Goal: Transaction & Acquisition: Purchase product/service

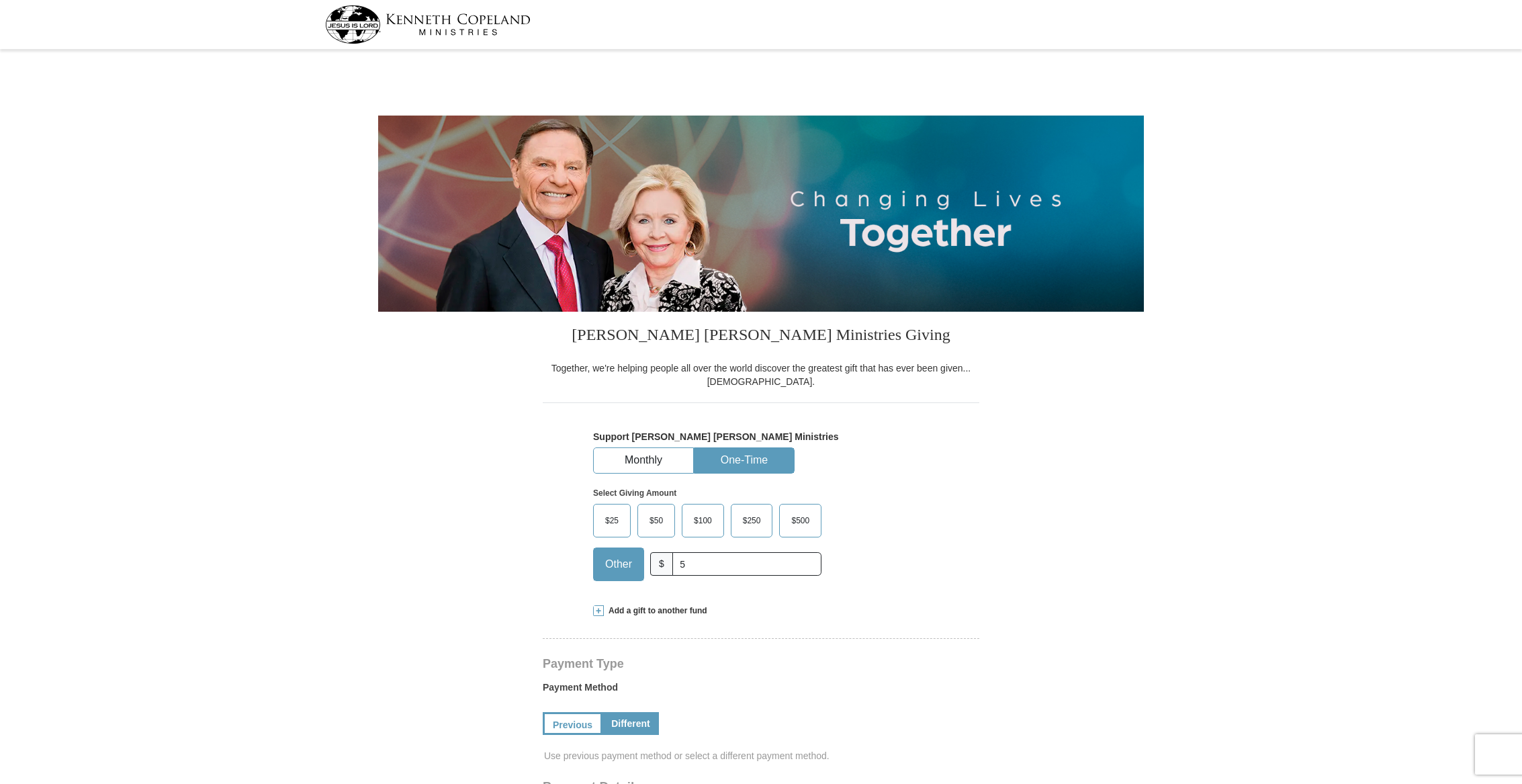
select select "MI"
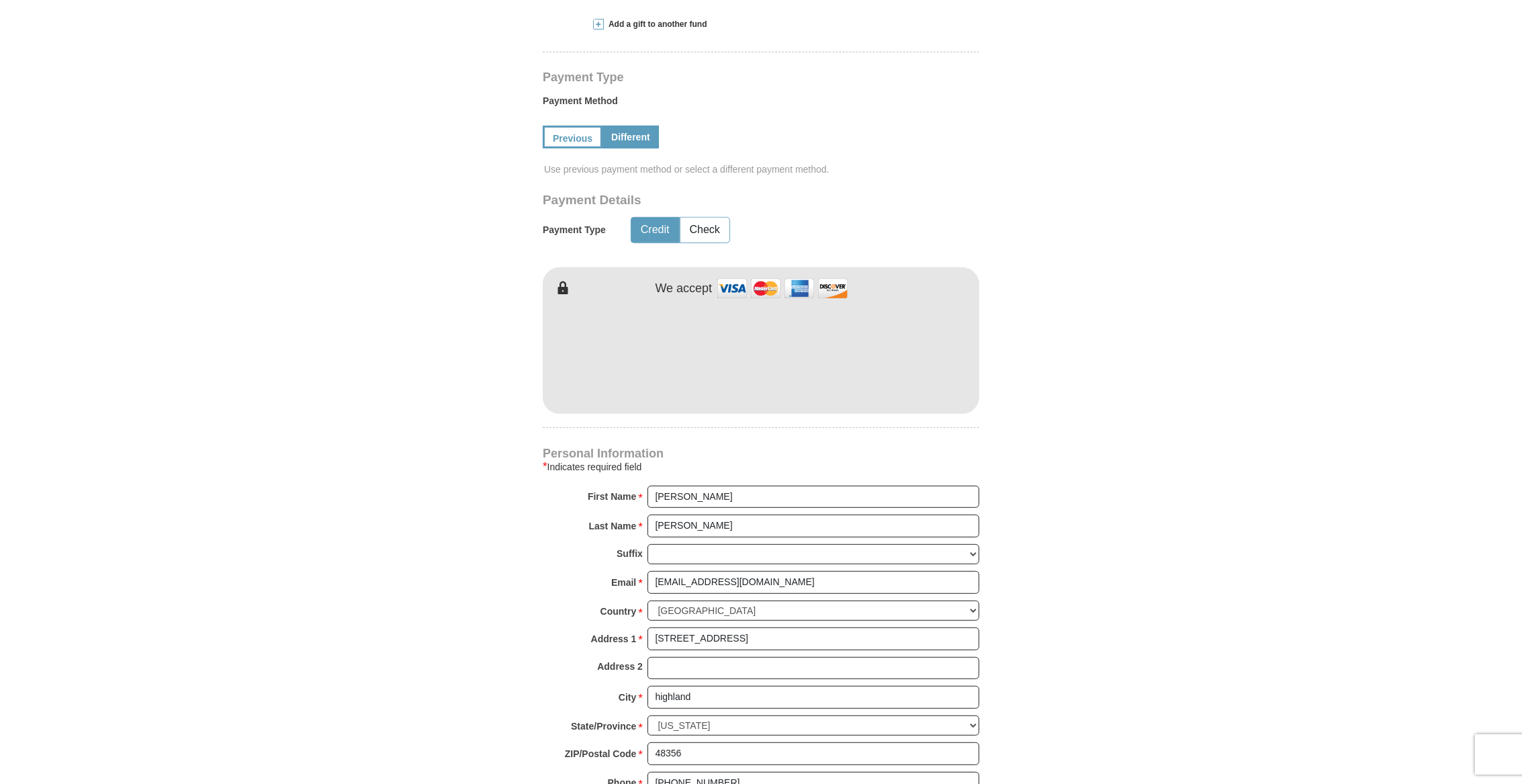
scroll to position [588, 0]
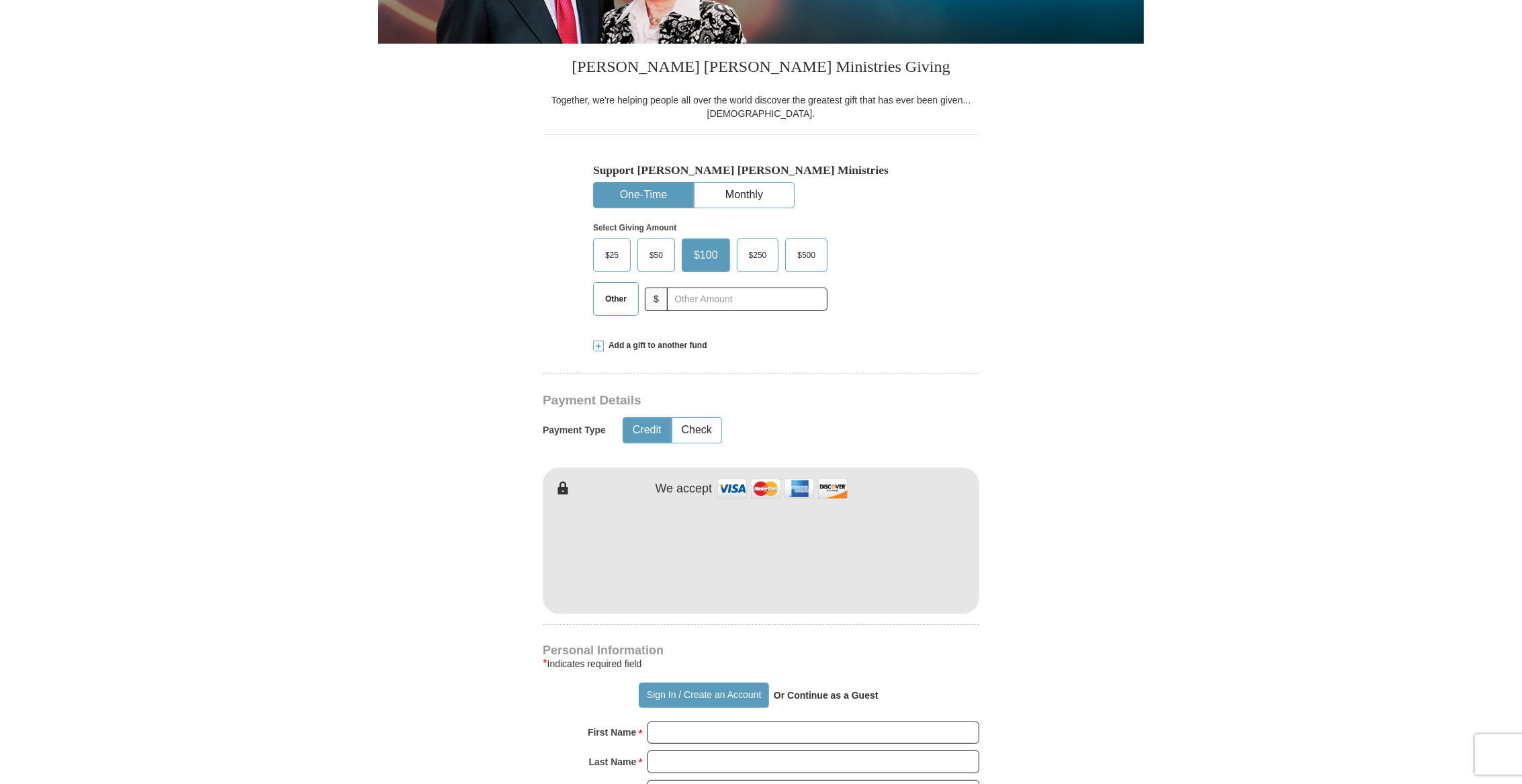
scroll to position [280, 0]
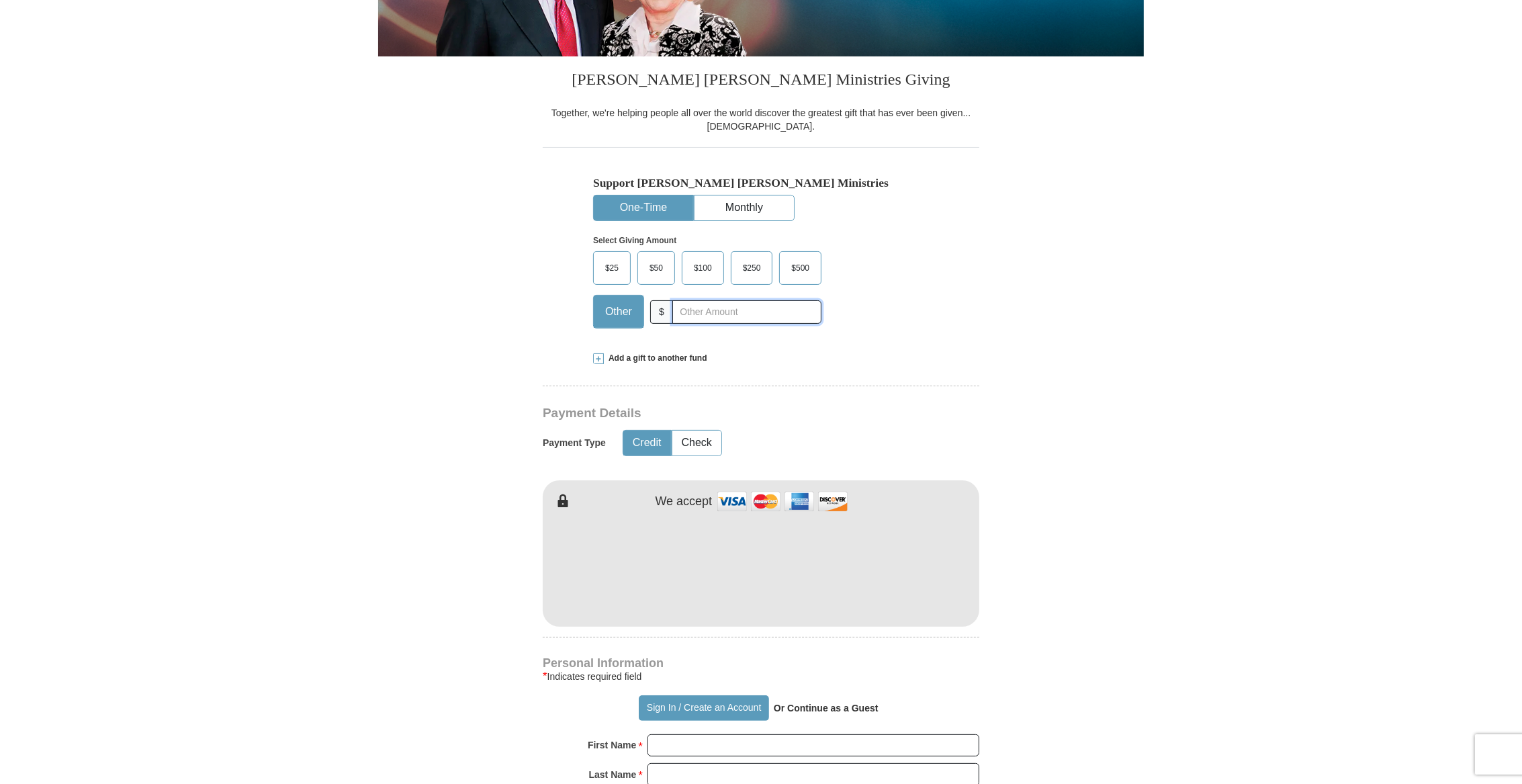
click at [685, 312] on input "text" at bounding box center [746, 312] width 149 height 24
type input "5"
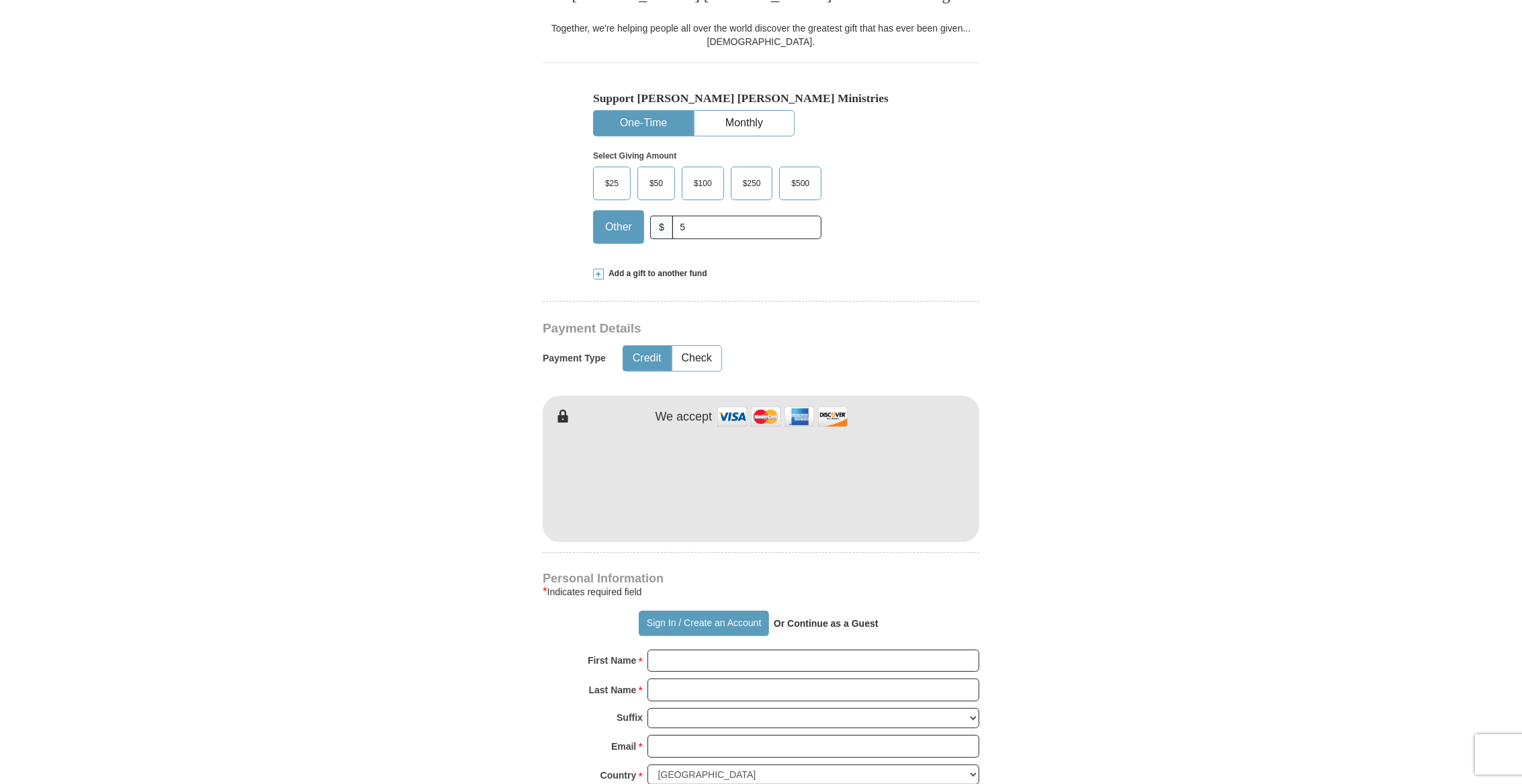
scroll to position [364, 0]
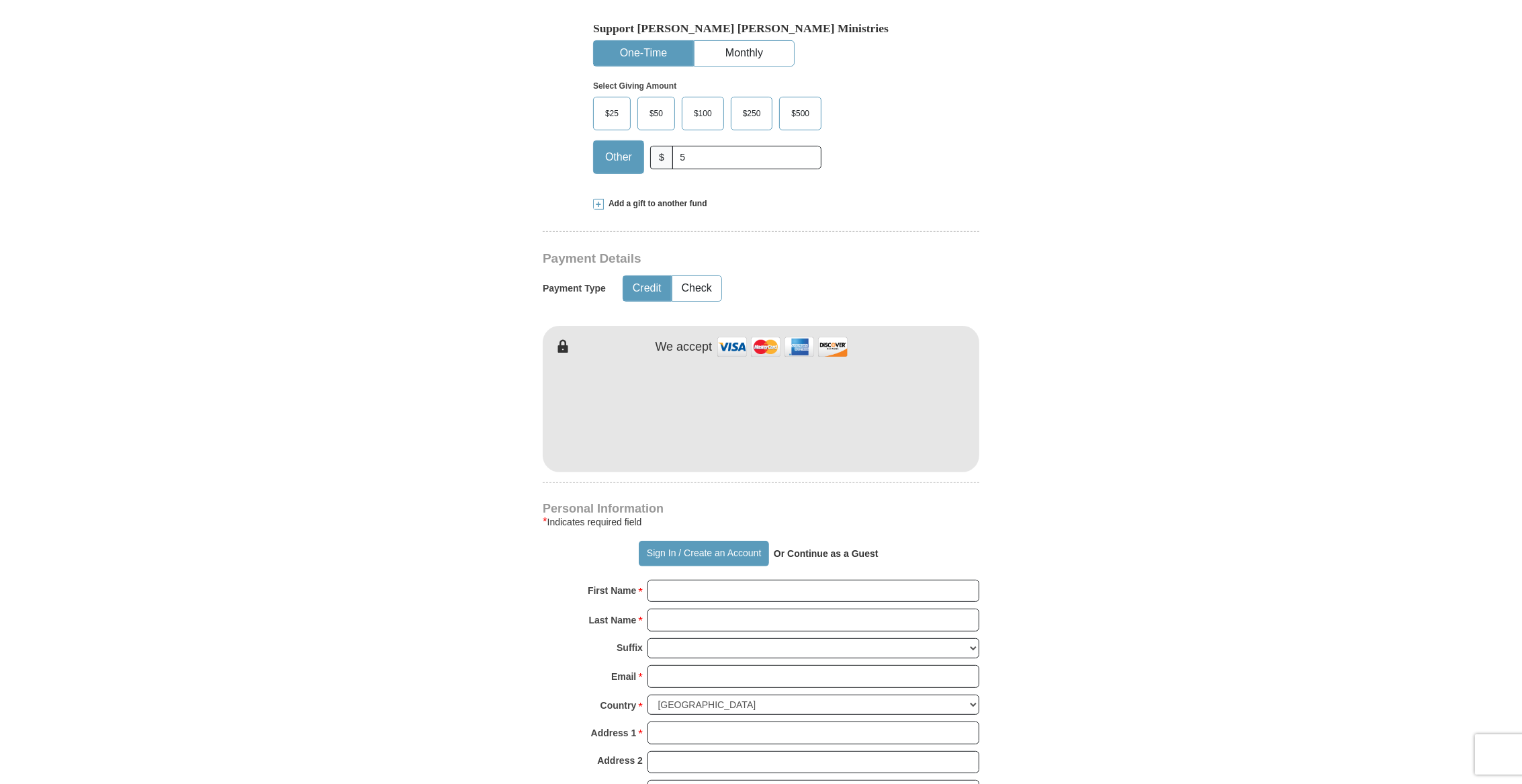
scroll to position [532, 0]
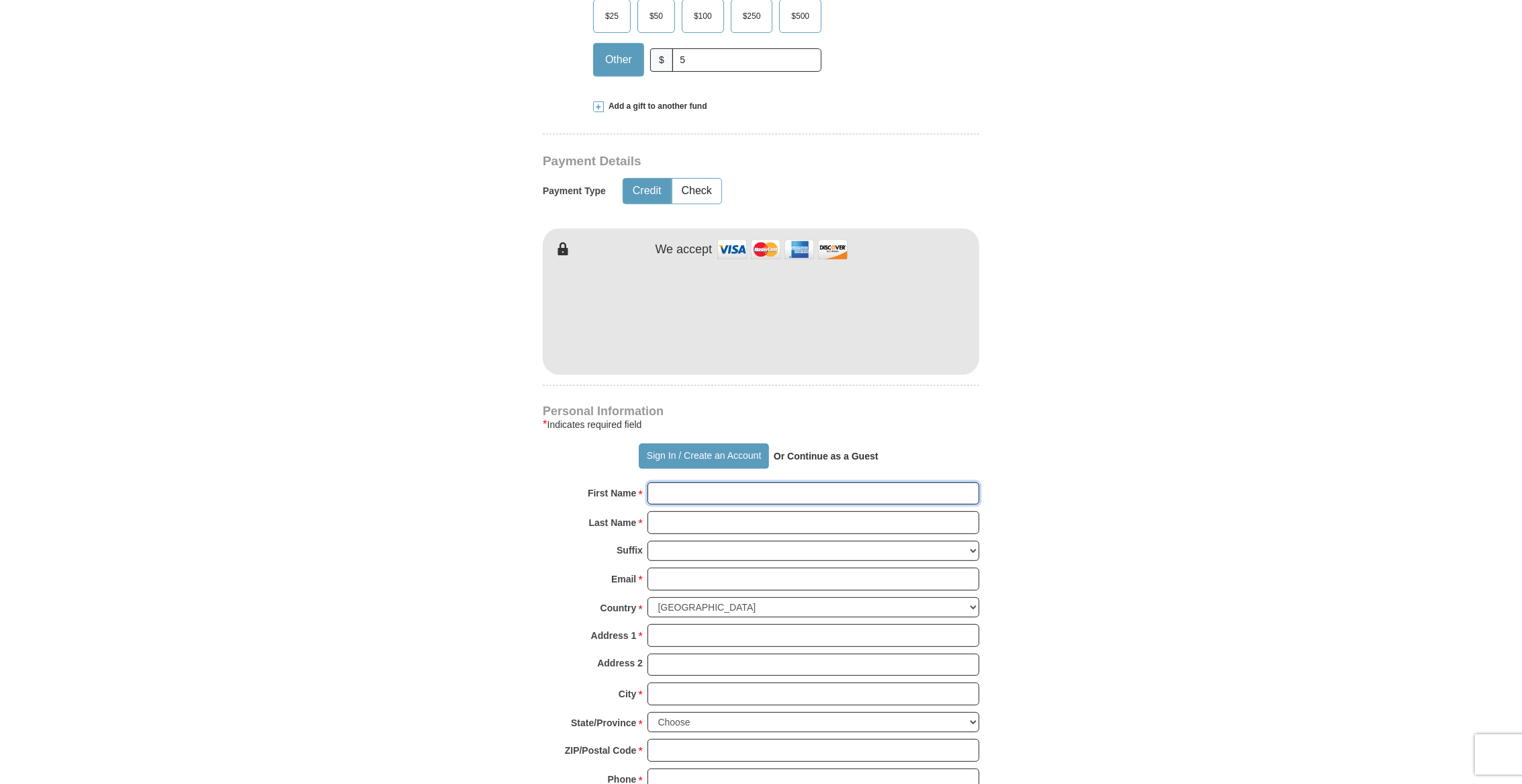
click at [697, 495] on input "First Name *" at bounding box center [813, 494] width 331 height 23
type input "[PERSON_NAME] & [PERSON_NAME]"
type input "[EMAIL_ADDRESS][DOMAIN_NAME]"
type input "[STREET_ADDRESS]"
type input "highland"
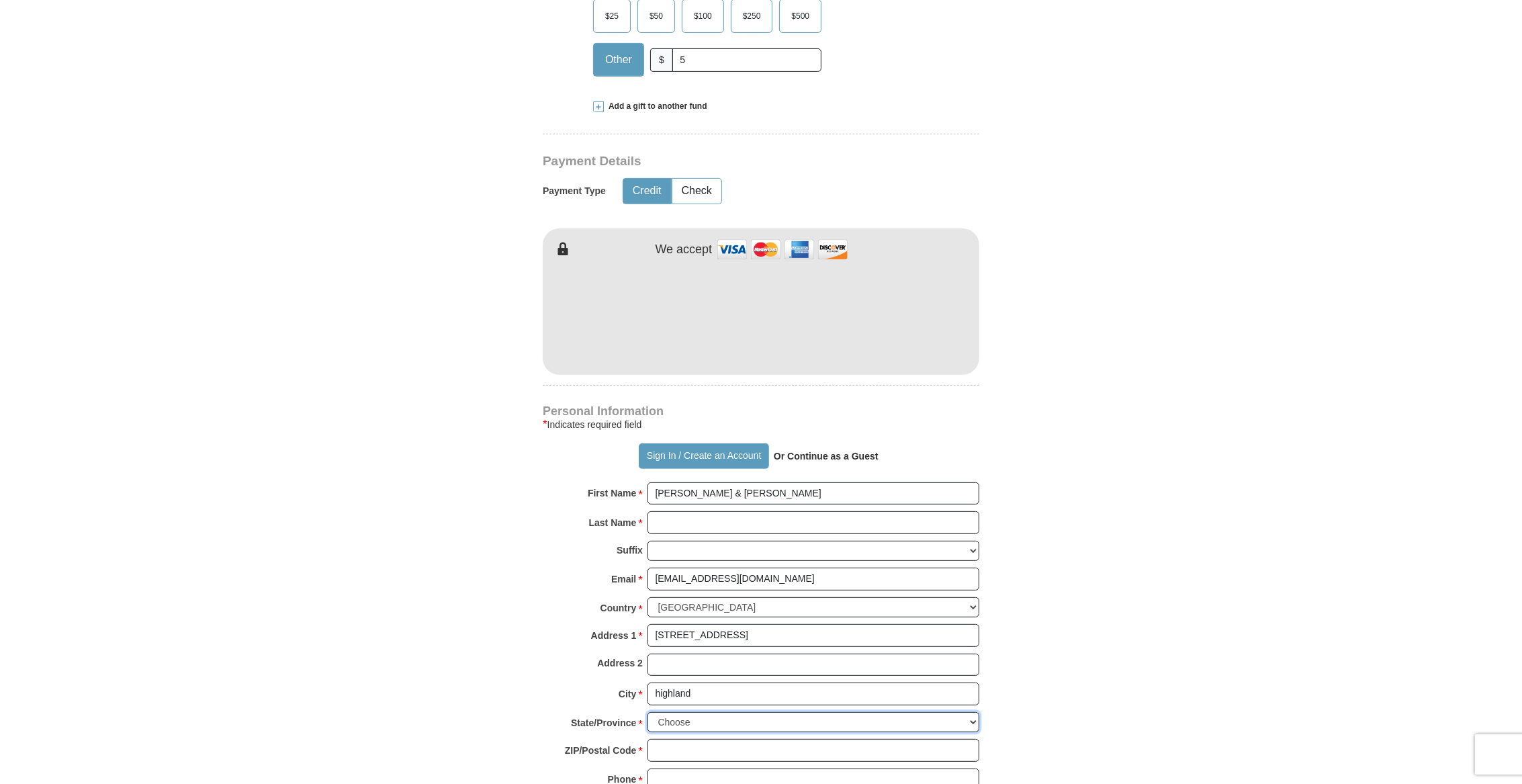
select select "MI"
type input "48356"
type input "2489090124"
click at [744, 458] on button "Sign In / Create an Account" at bounding box center [703, 456] width 129 height 26
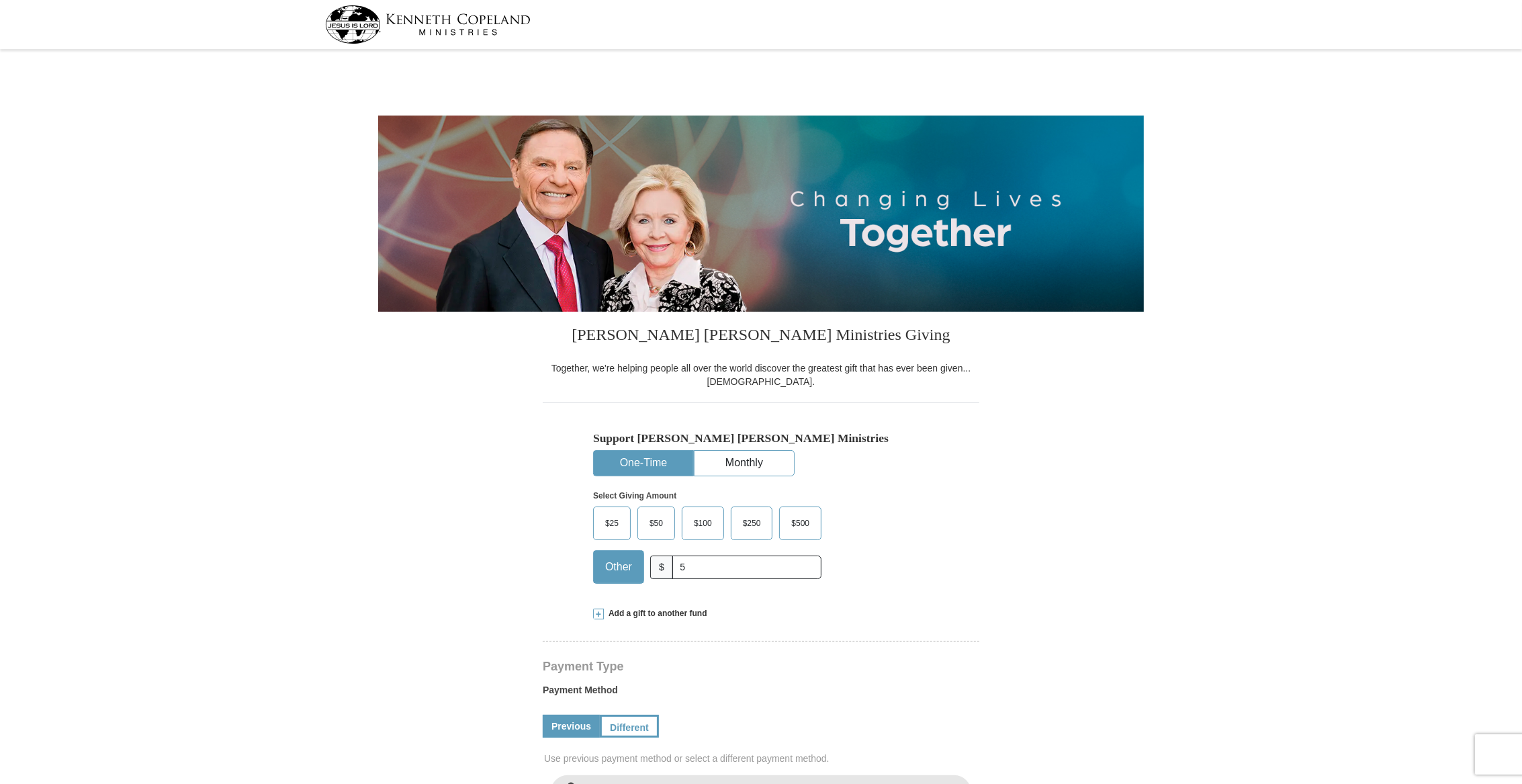
select select "MI"
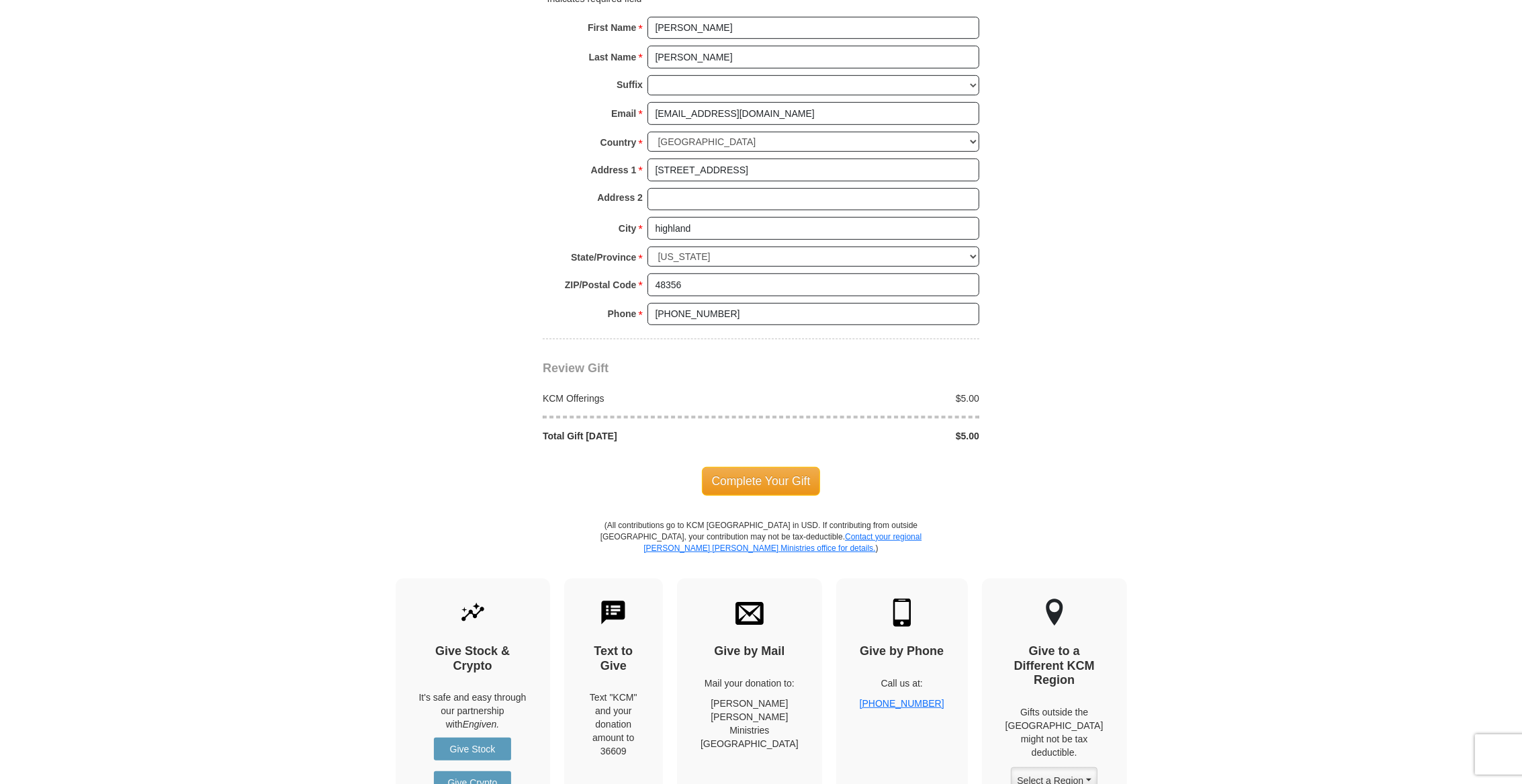
scroll to position [923, 0]
click at [797, 477] on span "Complete Your Gift" at bounding box center [761, 479] width 119 height 28
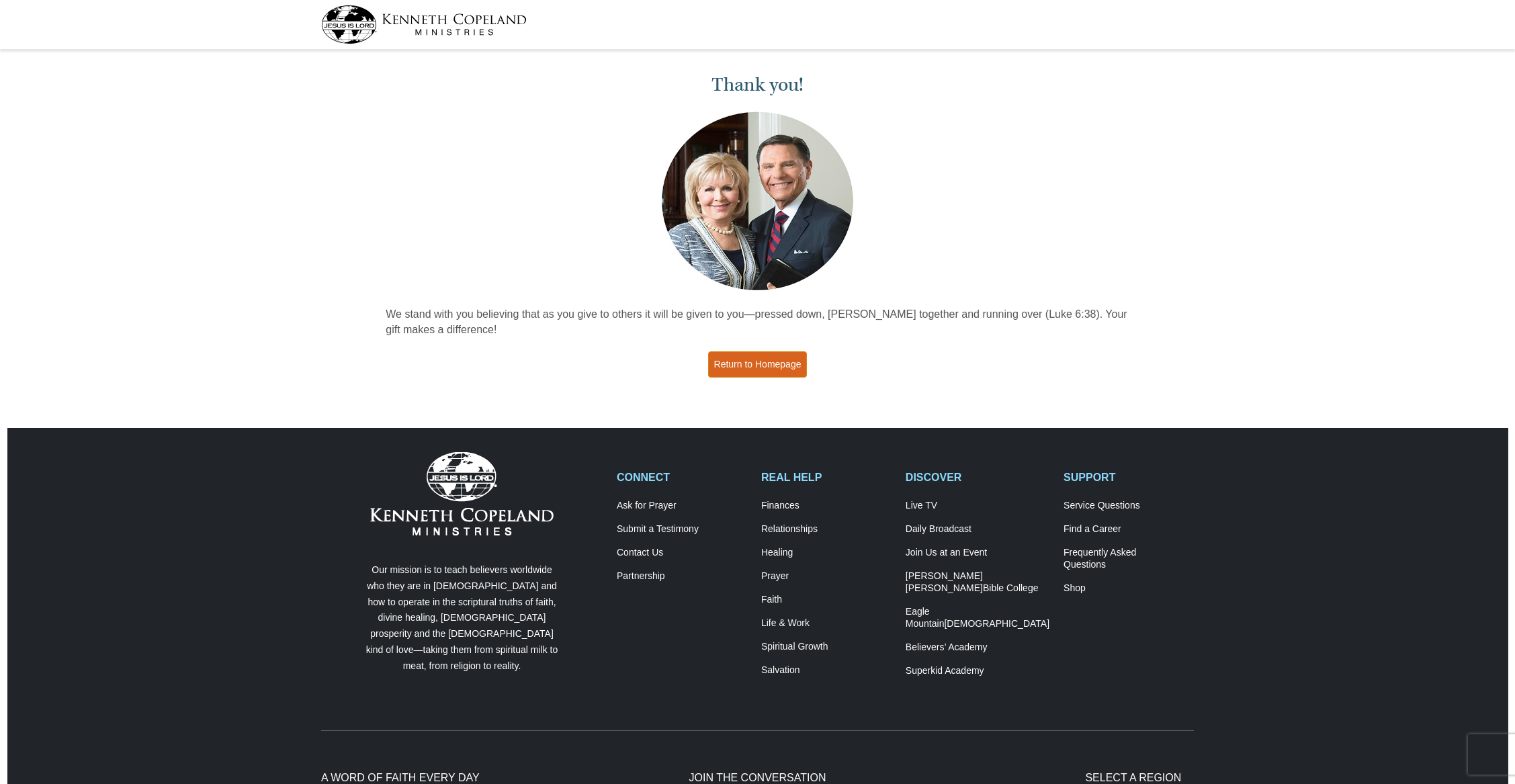
click at [783, 364] on link "Return to Homepage" at bounding box center [757, 364] width 100 height 26
